Goal: Find specific page/section: Find specific page/section

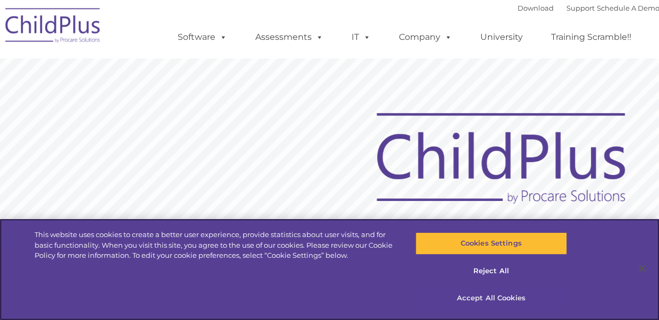
click at [485, 302] on button "Accept All Cookies" at bounding box center [492, 298] width 152 height 22
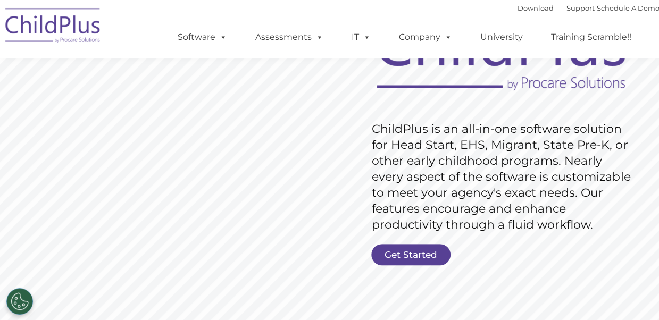
scroll to position [113, 0]
click at [416, 251] on link "Get Started" at bounding box center [410, 255] width 79 height 21
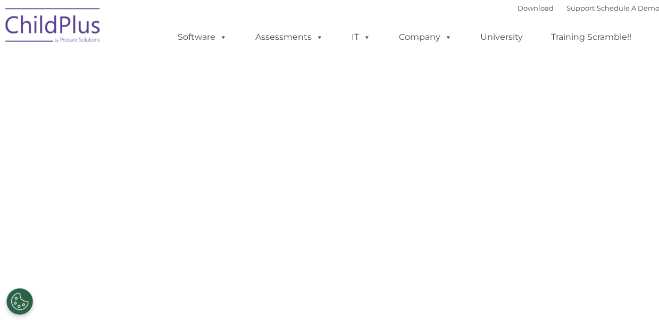
select select "MEDIUM"
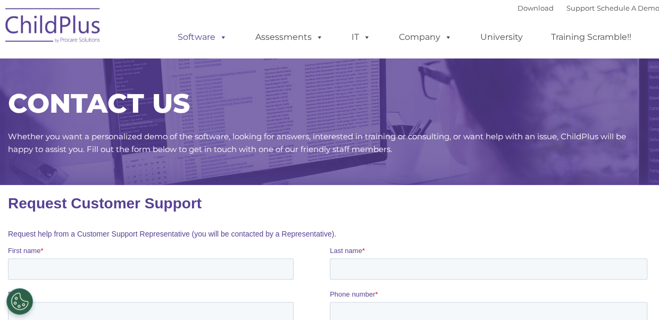
click at [219, 37] on span at bounding box center [221, 37] width 12 height 10
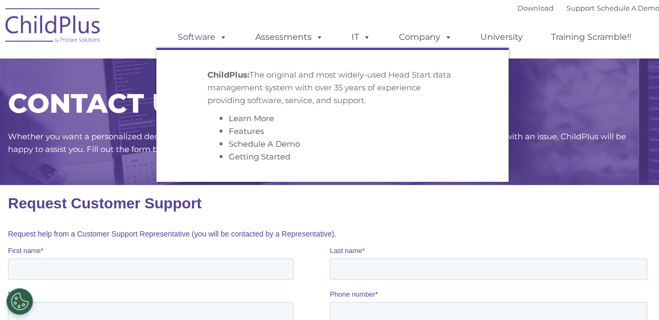
scroll to position [5, 0]
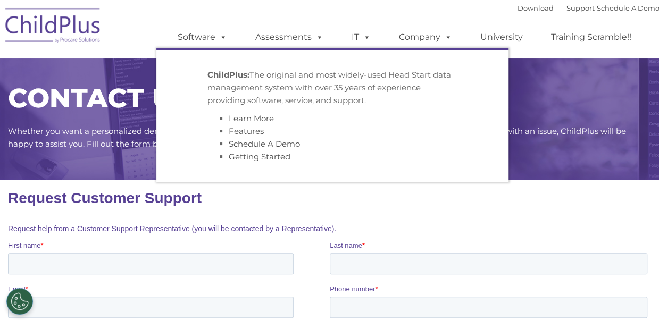
click at [588, 224] on fieldset "Request help from a Customer Support Representative (you will be contacted by a…" at bounding box center [330, 228] width 644 height 23
click at [226, 38] on span at bounding box center [221, 37] width 12 height 10
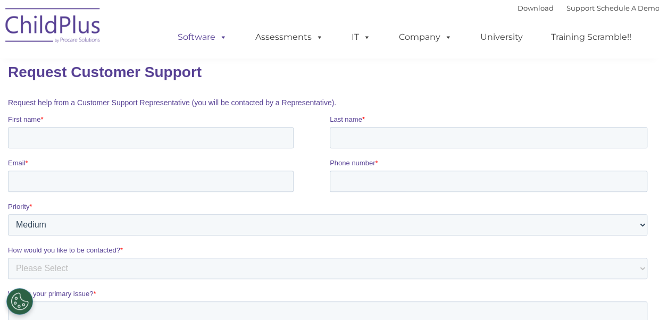
scroll to position [0, 0]
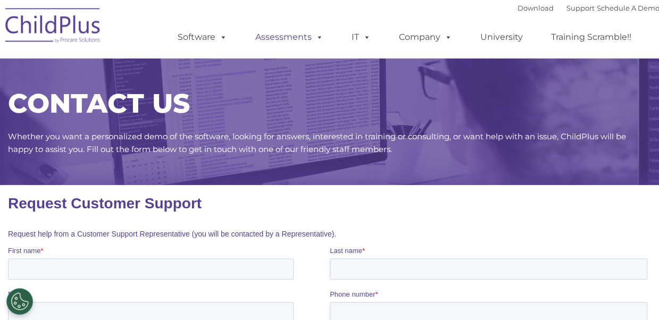
click at [302, 37] on link "Assessments" at bounding box center [289, 37] width 89 height 21
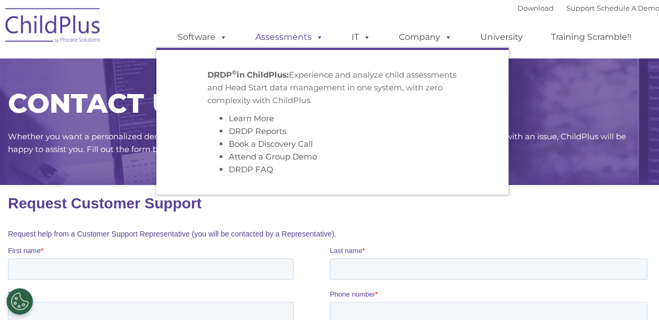
click at [315, 37] on span at bounding box center [318, 37] width 12 height 10
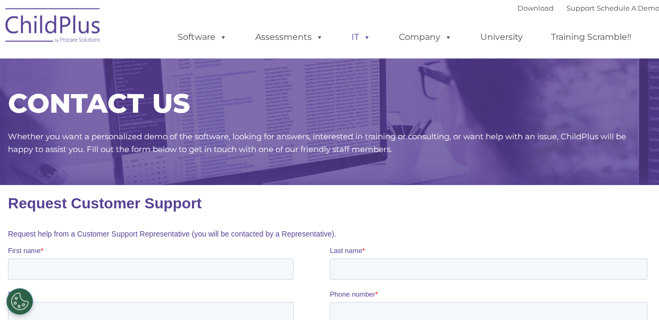
click at [360, 40] on span at bounding box center [365, 37] width 12 height 10
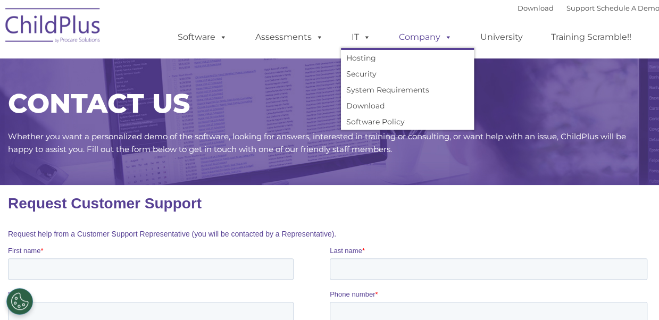
click at [430, 40] on link "Company" at bounding box center [425, 37] width 74 height 21
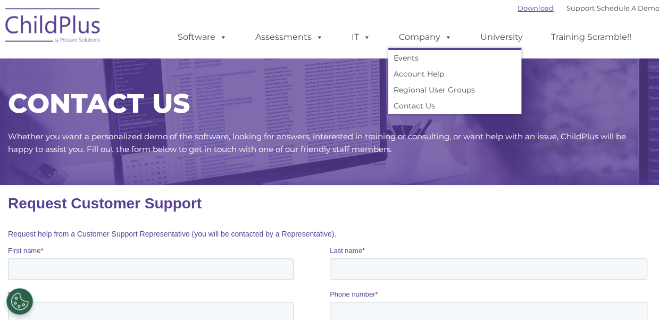
click at [518, 6] on link "Download" at bounding box center [536, 8] width 36 height 9
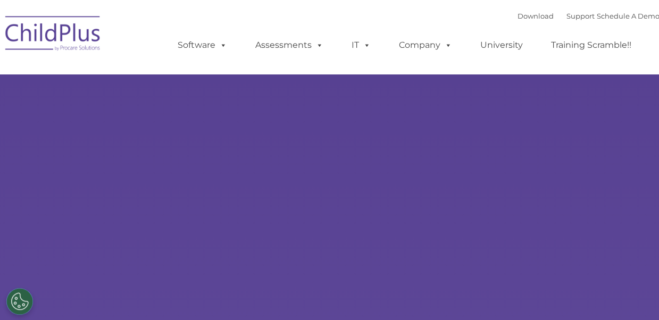
select select "MEDIUM"
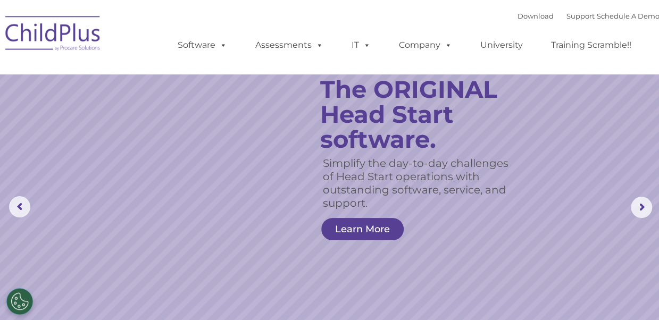
click at [307, 27] on ul "Software ChildPlus: The original and most widely-used Head Start data managemen…" at bounding box center [407, 45] width 503 height 43
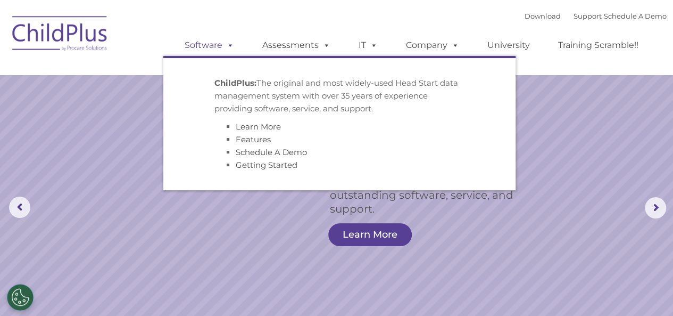
click at [220, 46] on link "Software" at bounding box center [209, 45] width 71 height 21
